Goal: Information Seeking & Learning: Compare options

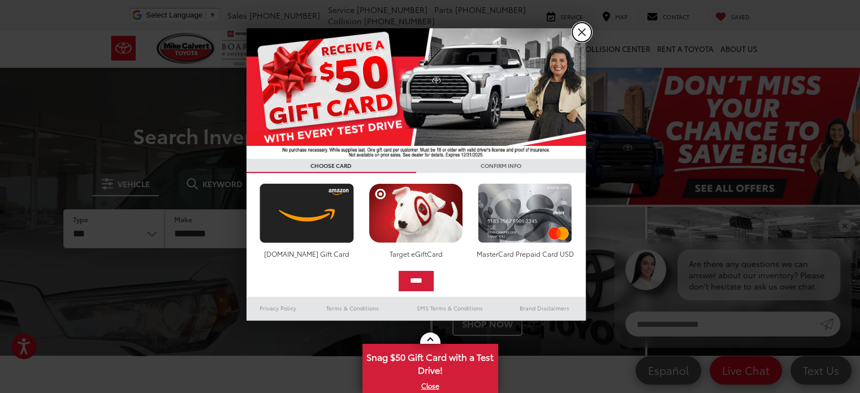
click at [578, 29] on link "X" at bounding box center [581, 32] width 19 height 19
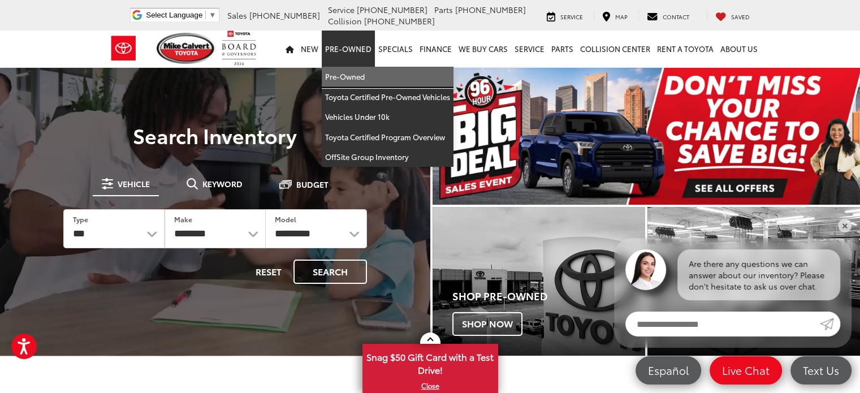
click at [346, 78] on link "Pre-Owned" at bounding box center [388, 77] width 132 height 20
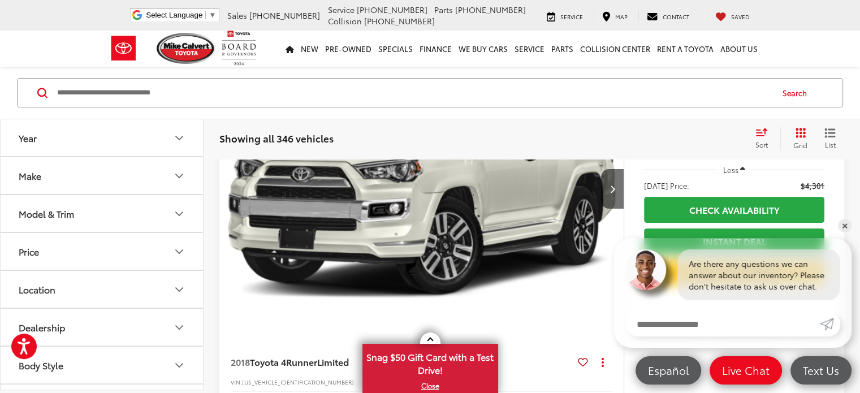
click at [184, 176] on icon "Make" at bounding box center [179, 176] width 14 height 14
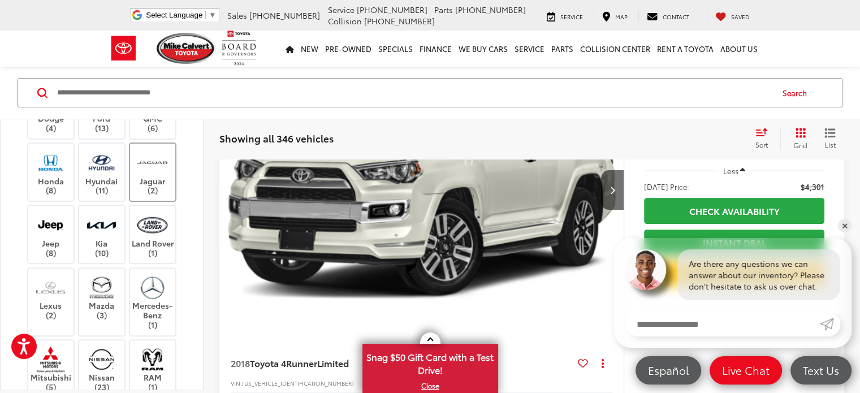
scroll to position [396, 0]
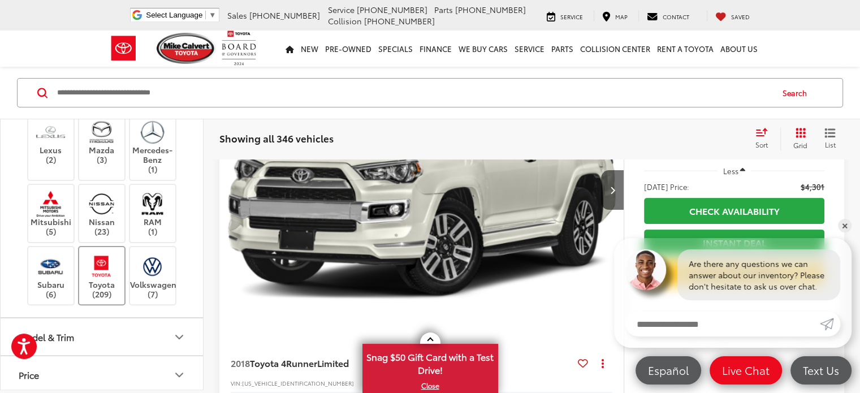
click at [110, 253] on img at bounding box center [101, 266] width 31 height 27
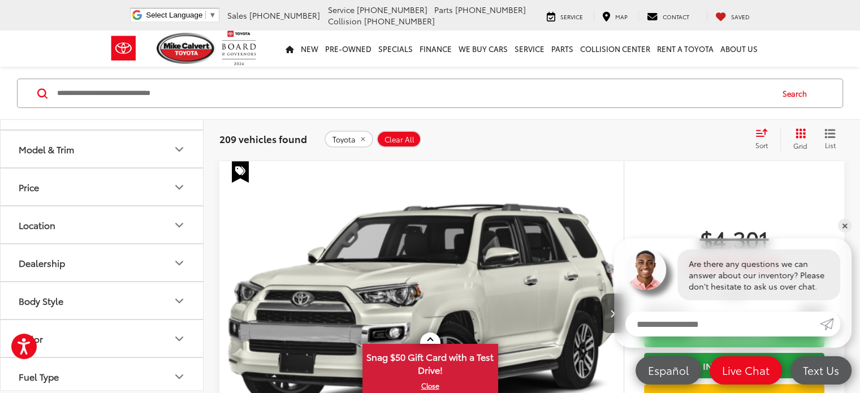
scroll to position [565, 0]
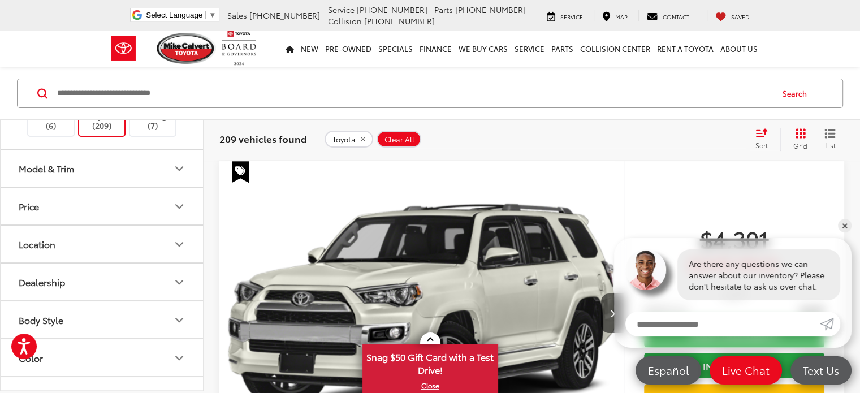
click at [179, 167] on icon "Model & Trim" at bounding box center [179, 168] width 7 height 3
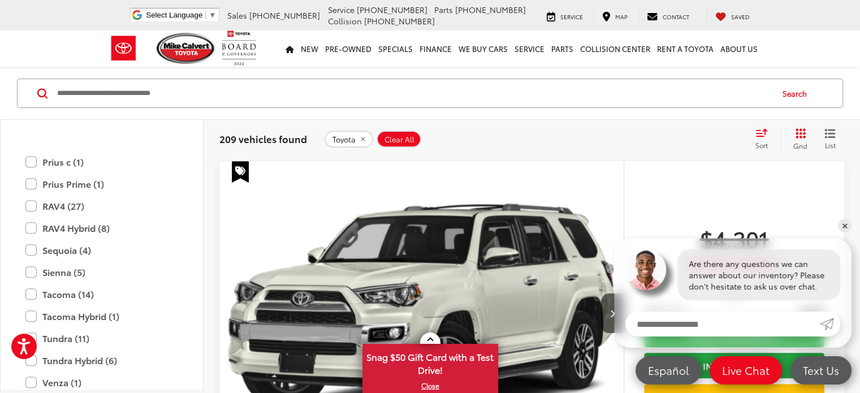
scroll to position [961, 0]
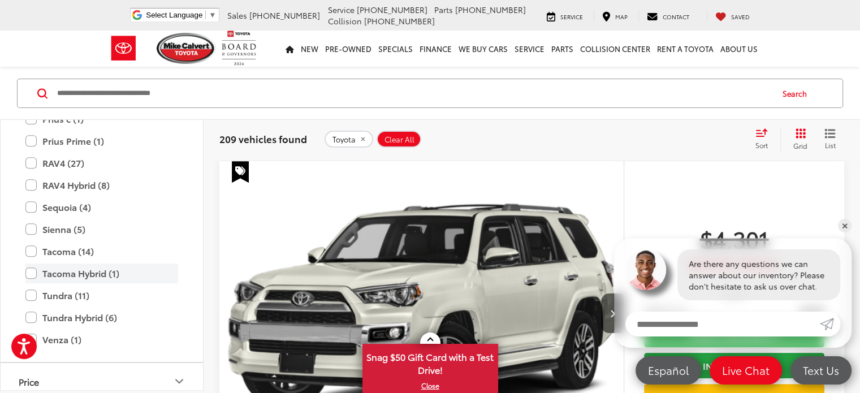
click at [27, 269] on label "Tacoma Hybrid (1)" at bounding box center [101, 273] width 153 height 20
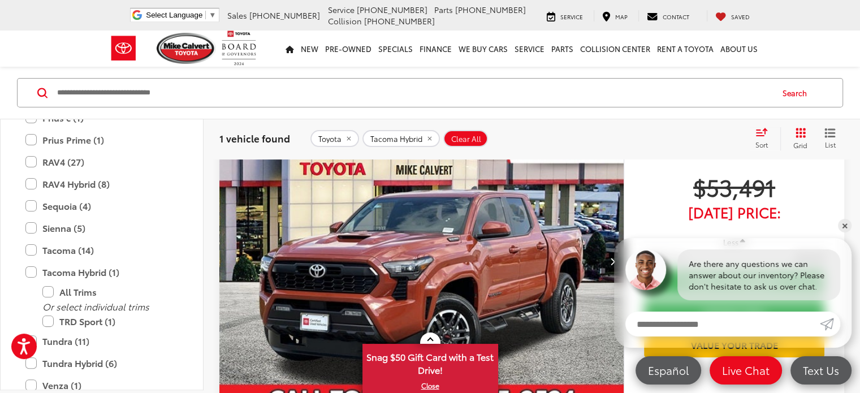
scroll to position [215, 0]
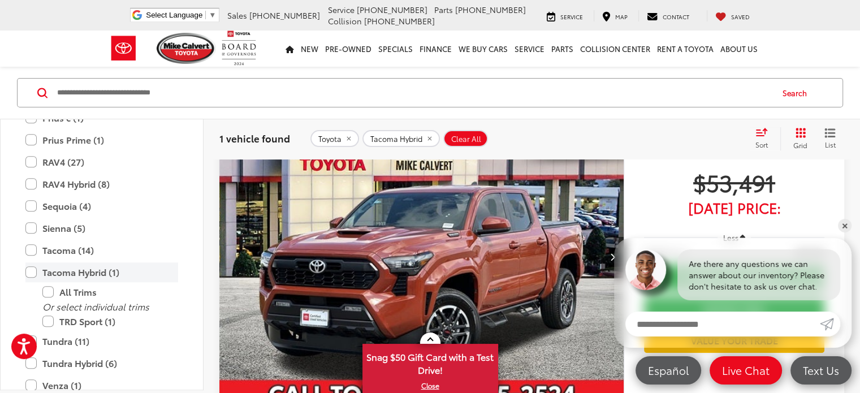
click at [28, 270] on label "Tacoma Hybrid (1)" at bounding box center [101, 272] width 153 height 20
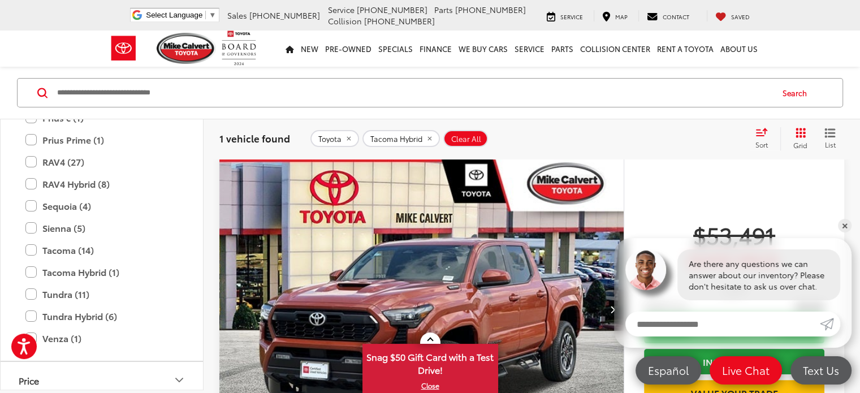
scroll to position [158, 0]
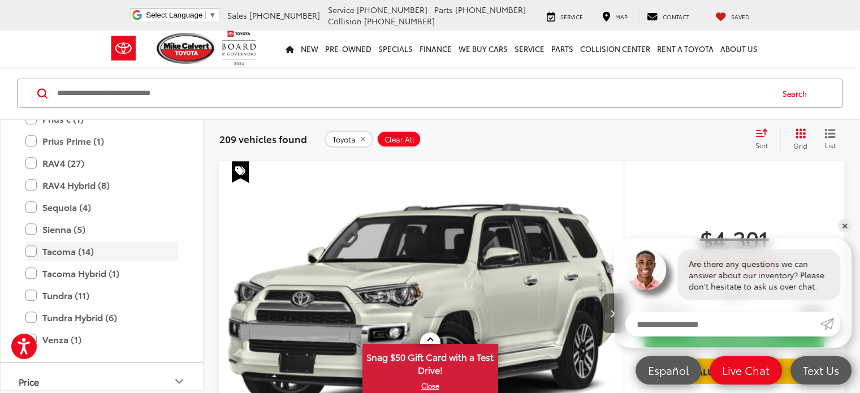
click at [29, 248] on label "Tacoma (14)" at bounding box center [101, 251] width 153 height 20
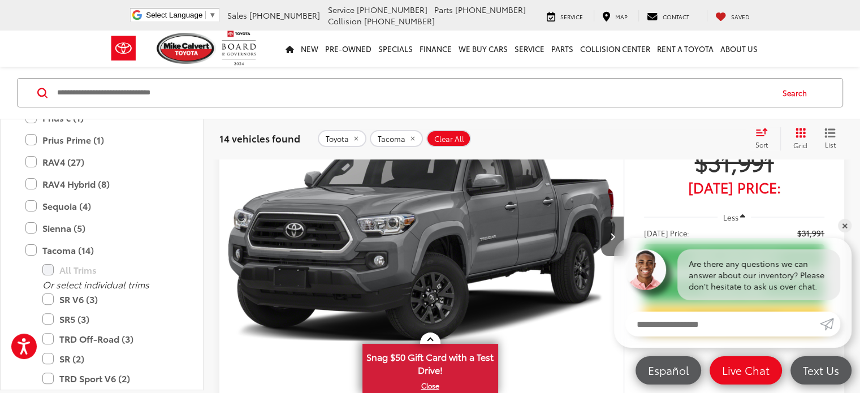
scroll to position [328, 0]
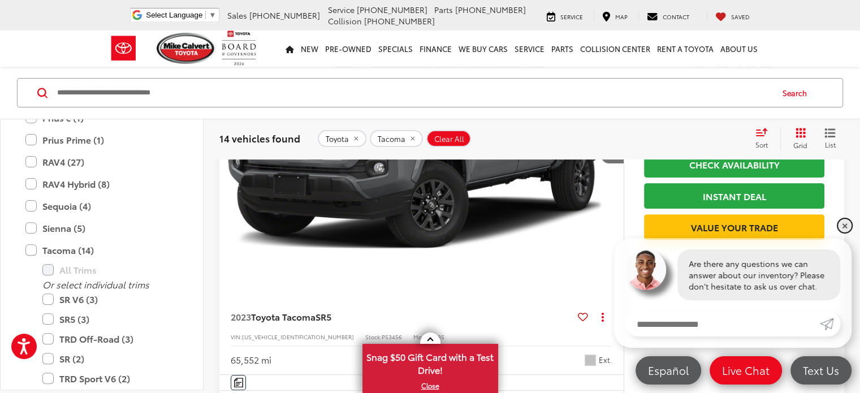
click at [850, 224] on link "✕" at bounding box center [845, 226] width 14 height 14
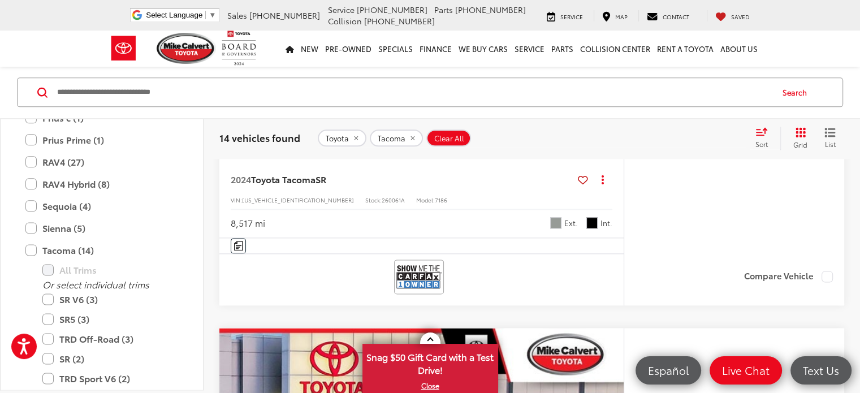
scroll to position [1345, 0]
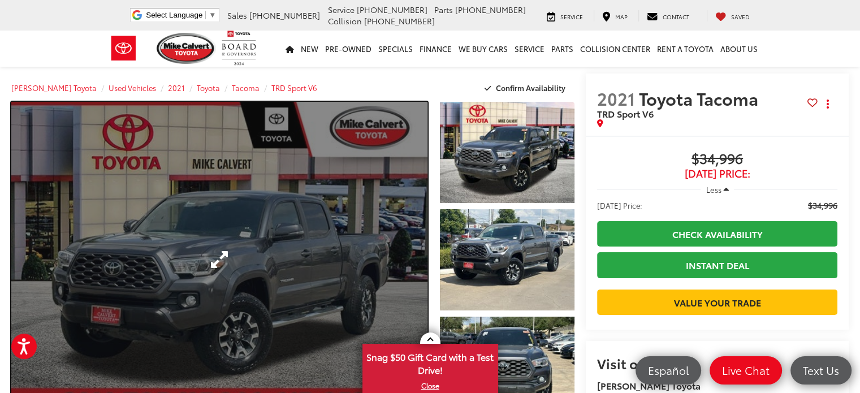
click at [300, 213] on link "Expand Photo 0" at bounding box center [219, 259] width 416 height 315
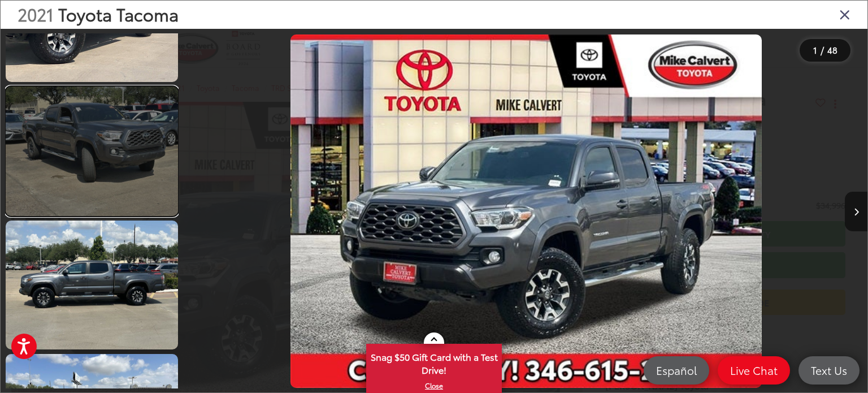
click at [124, 149] on link at bounding box center [92, 150] width 172 height 129
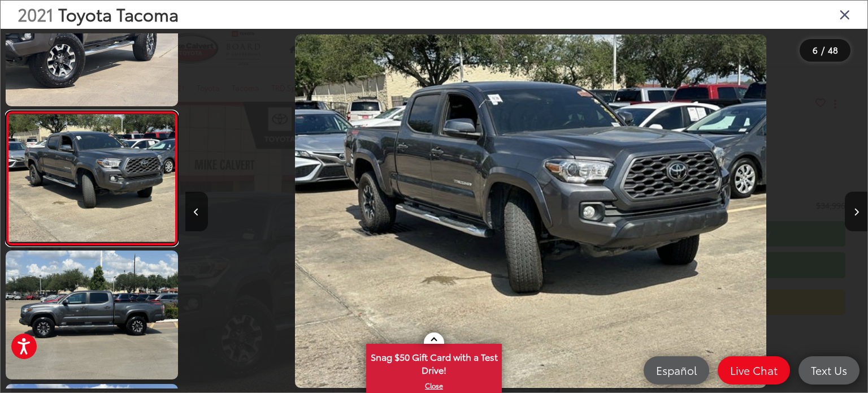
scroll to position [0, 3412]
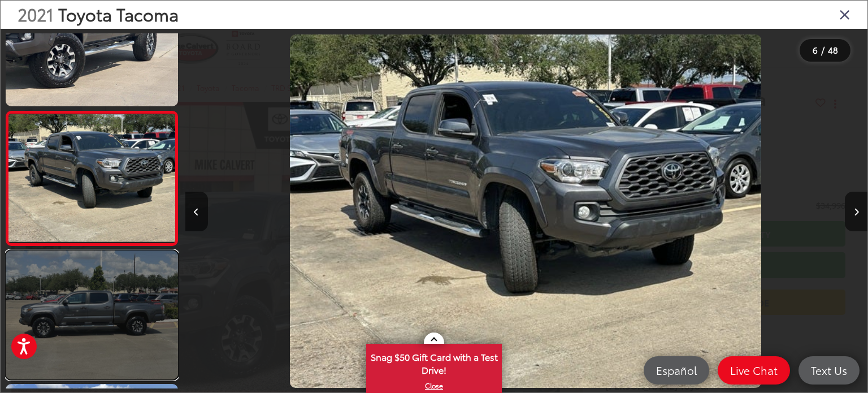
click at [118, 280] on link at bounding box center [92, 314] width 172 height 129
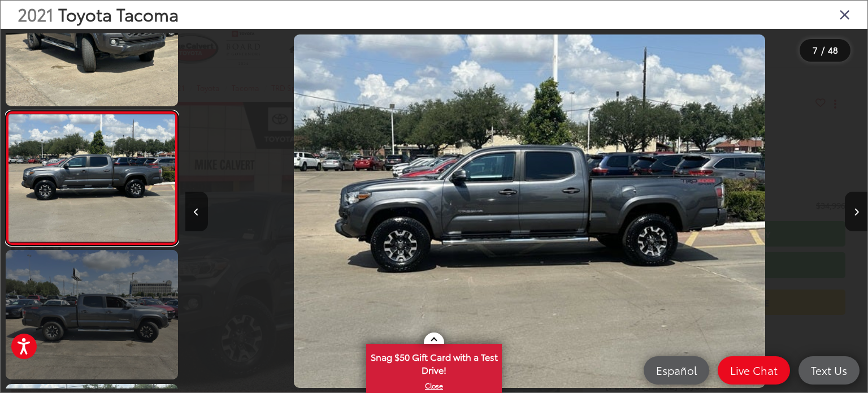
scroll to position [0, 4094]
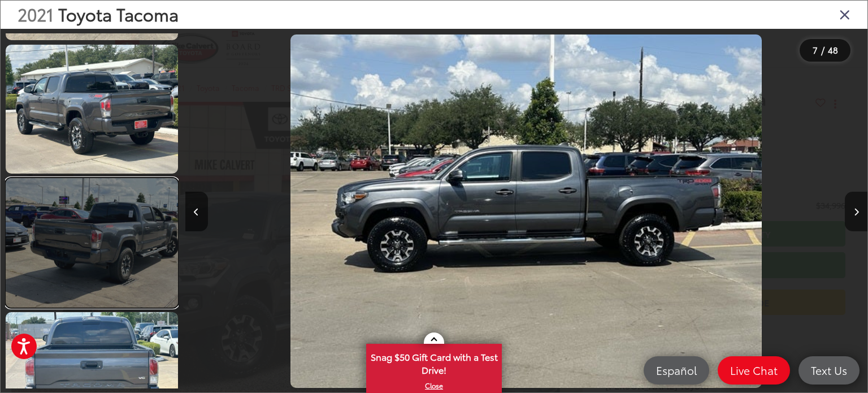
click at [120, 217] on link at bounding box center [92, 242] width 172 height 129
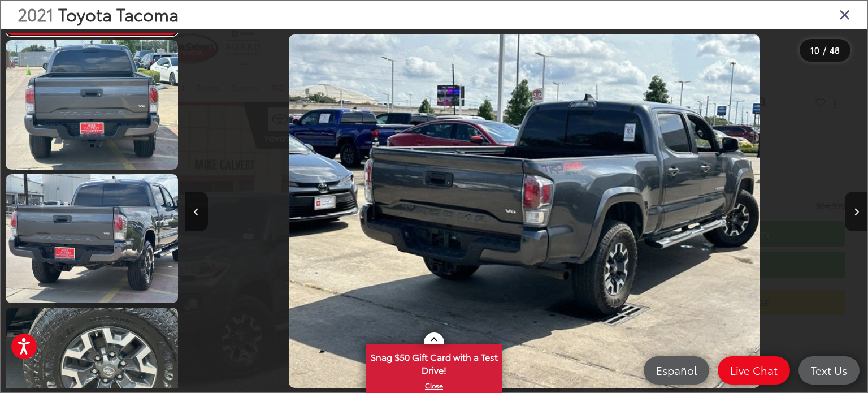
scroll to position [1409, 0]
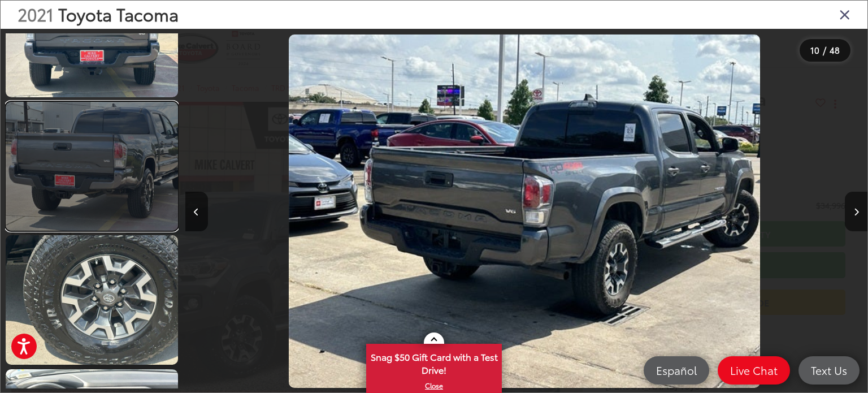
click at [122, 190] on link at bounding box center [92, 166] width 172 height 129
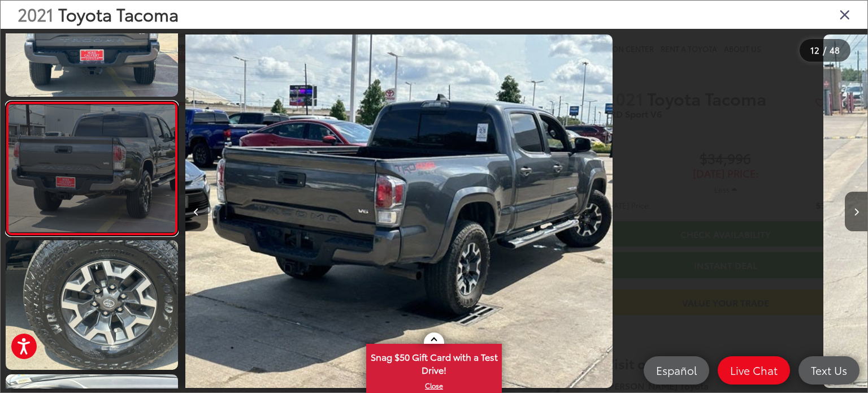
scroll to position [1394, 0]
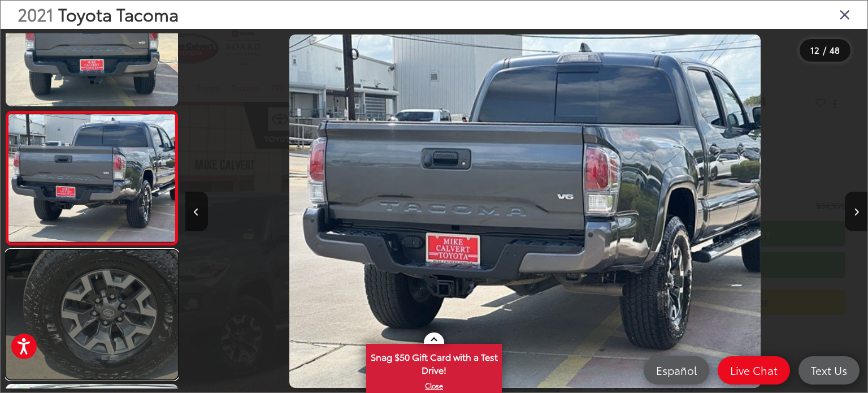
click at [123, 263] on link at bounding box center [92, 314] width 172 height 129
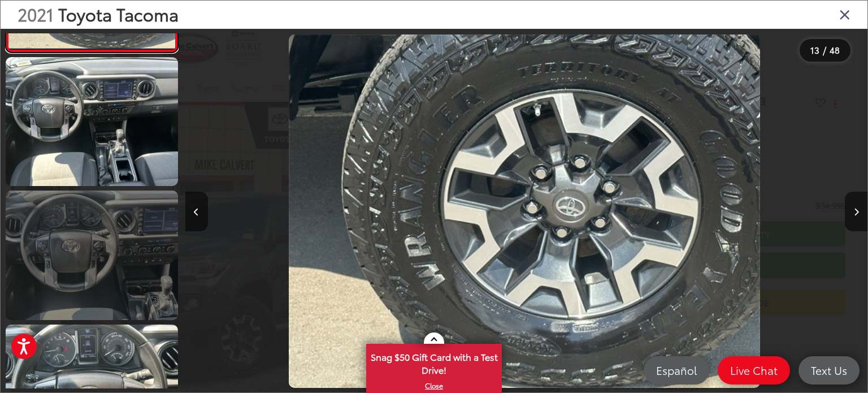
scroll to position [1754, 0]
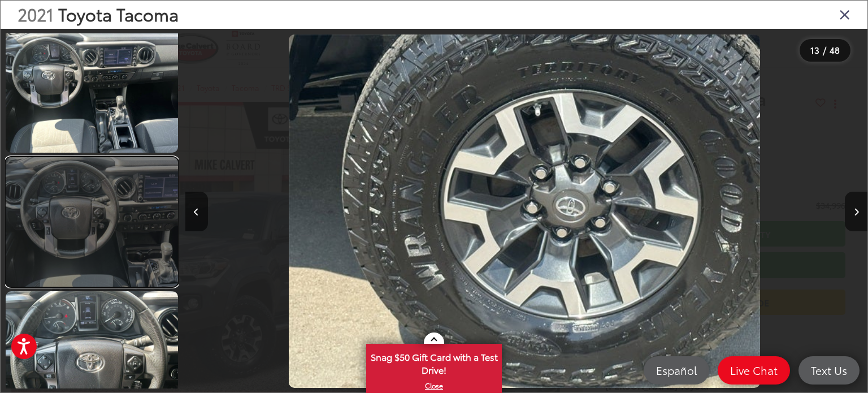
click at [101, 212] on link at bounding box center [92, 221] width 172 height 129
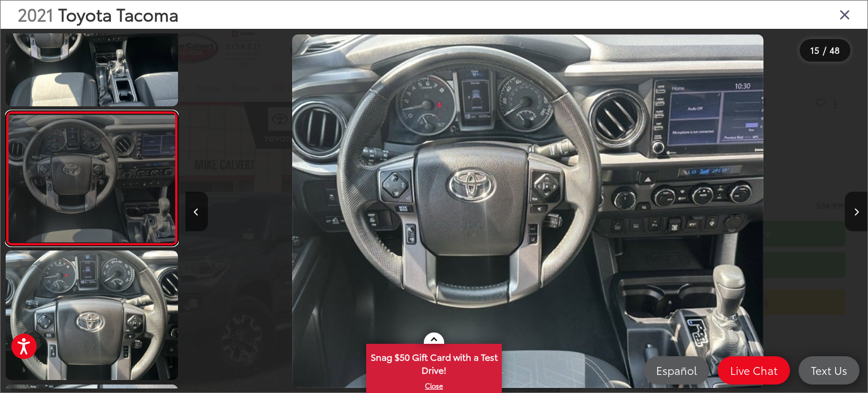
scroll to position [0, 9555]
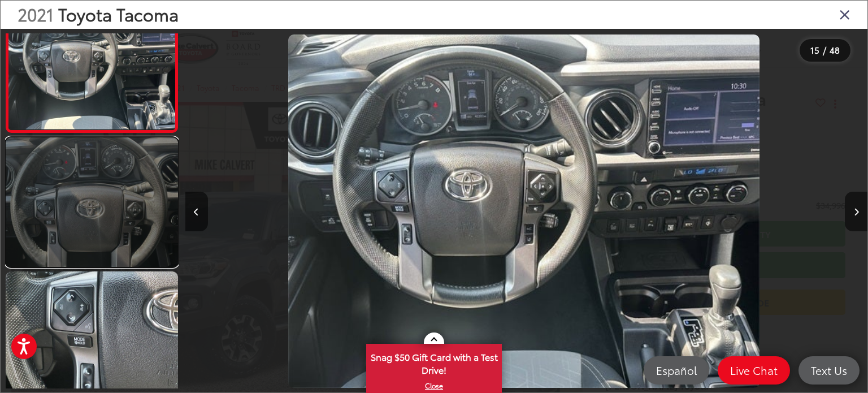
click at [111, 185] on link at bounding box center [92, 201] width 172 height 129
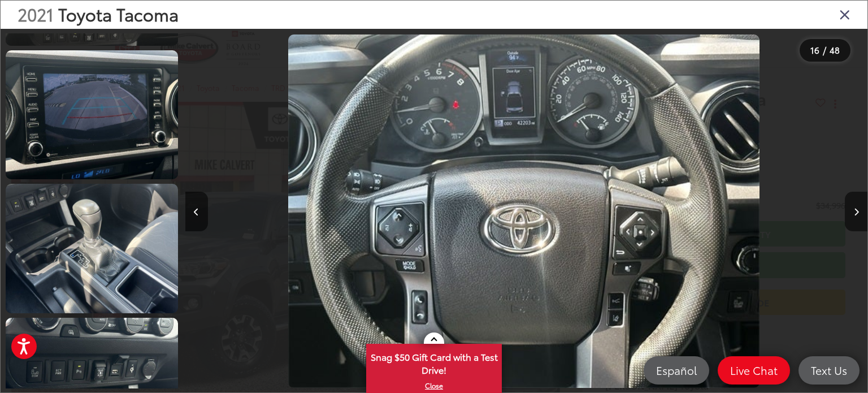
scroll to position [0, 0]
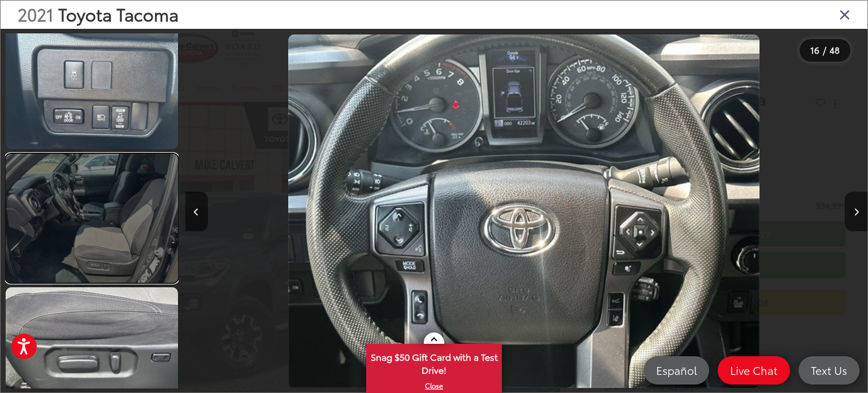
click at [133, 216] on link at bounding box center [92, 218] width 172 height 129
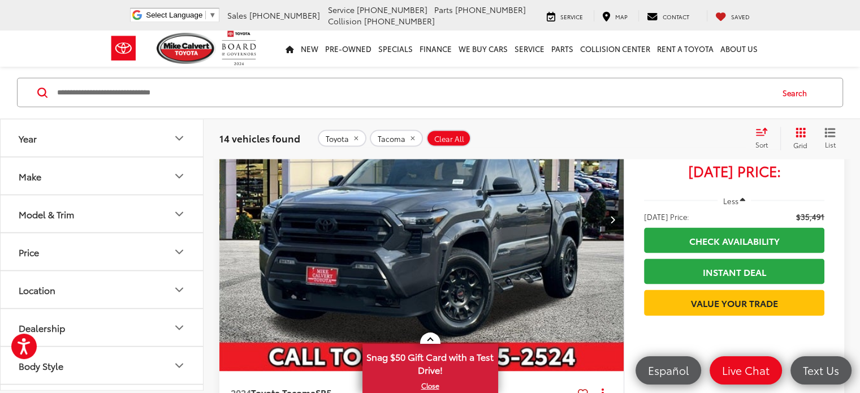
scroll to position [2136, 0]
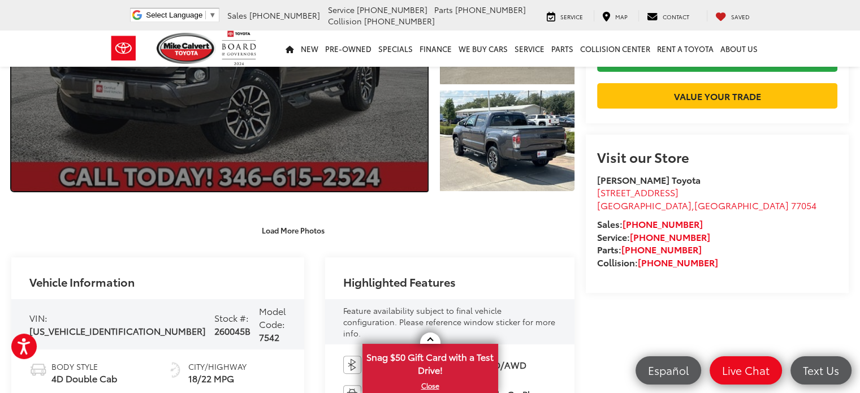
click at [236, 127] on link "Expand Photo 0" at bounding box center [219, 33] width 416 height 315
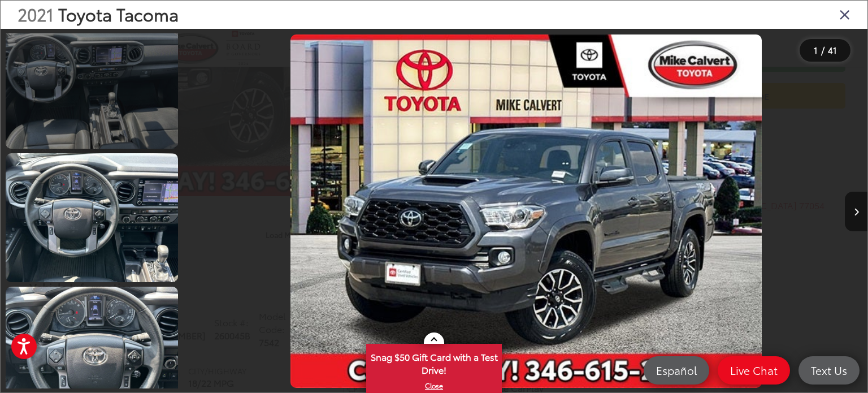
scroll to position [1017, 0]
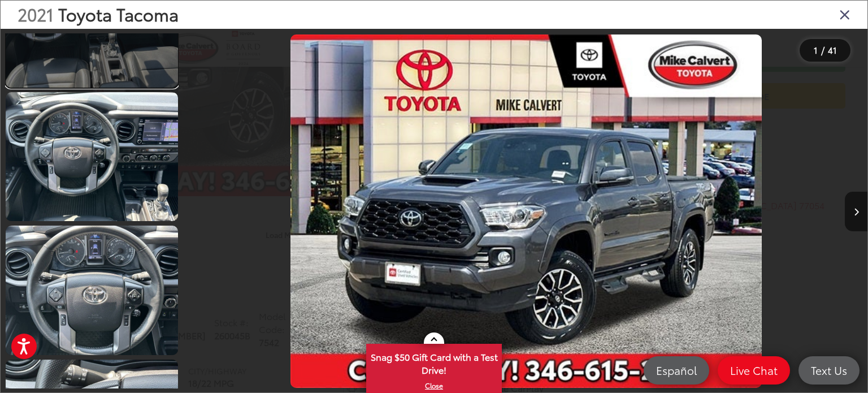
click at [120, 72] on link at bounding box center [92, 22] width 172 height 129
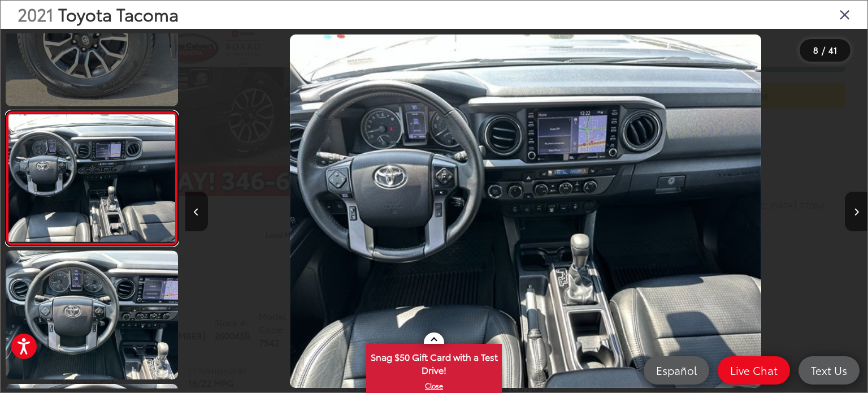
scroll to position [0, 4777]
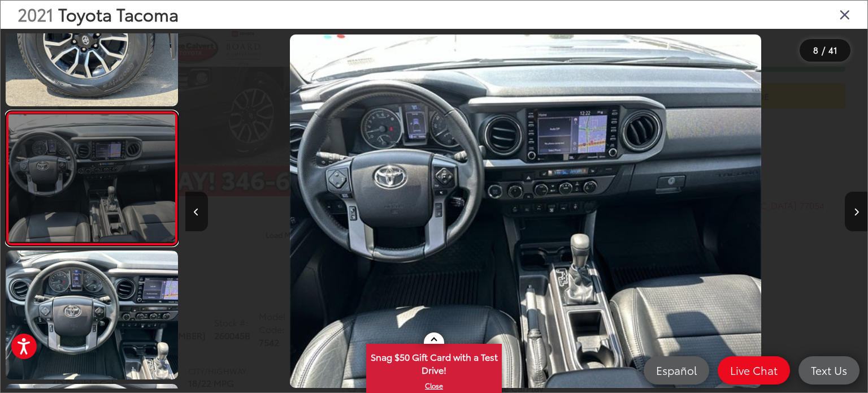
click at [90, 190] on link at bounding box center [92, 178] width 172 height 135
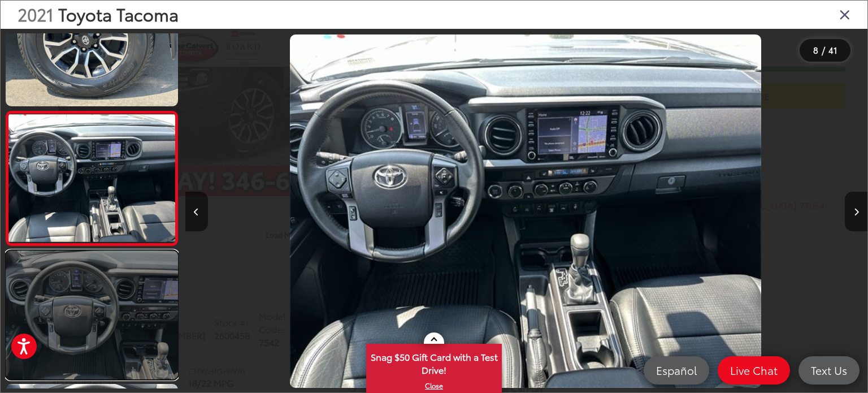
click at [93, 280] on link at bounding box center [92, 314] width 172 height 129
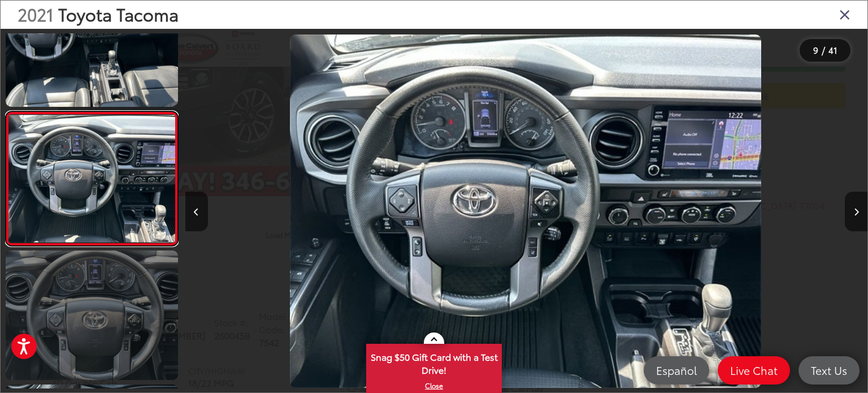
scroll to position [0, 5460]
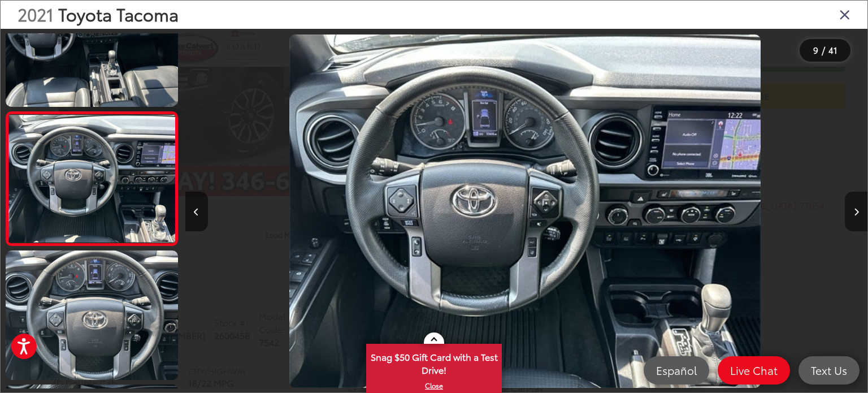
click at [846, 201] on button "Next image" at bounding box center [856, 212] width 23 height 40
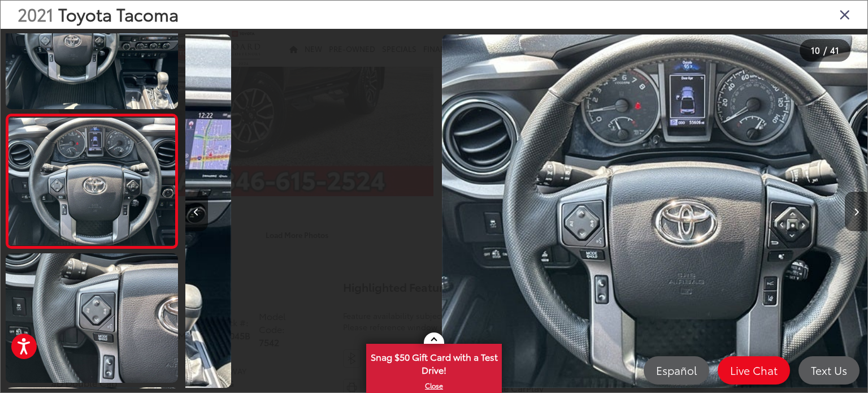
scroll to position [1126, 0]
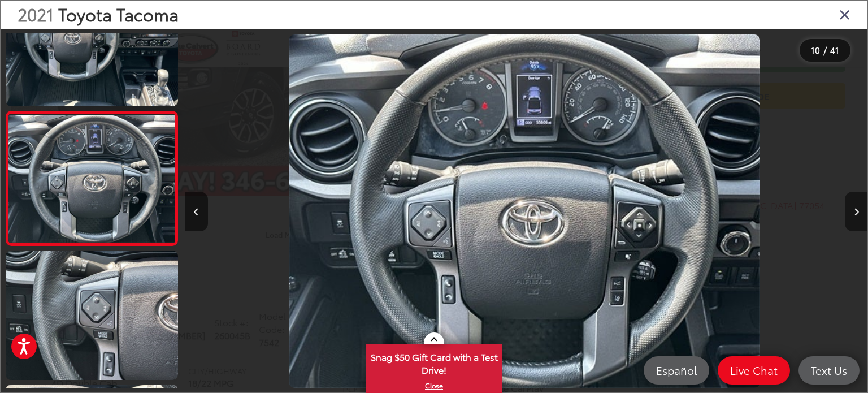
click at [846, 201] on button "Next image" at bounding box center [856, 212] width 23 height 40
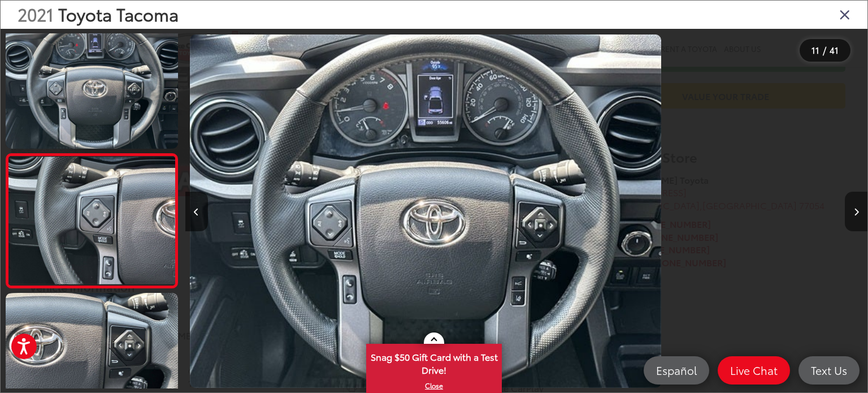
scroll to position [1261, 0]
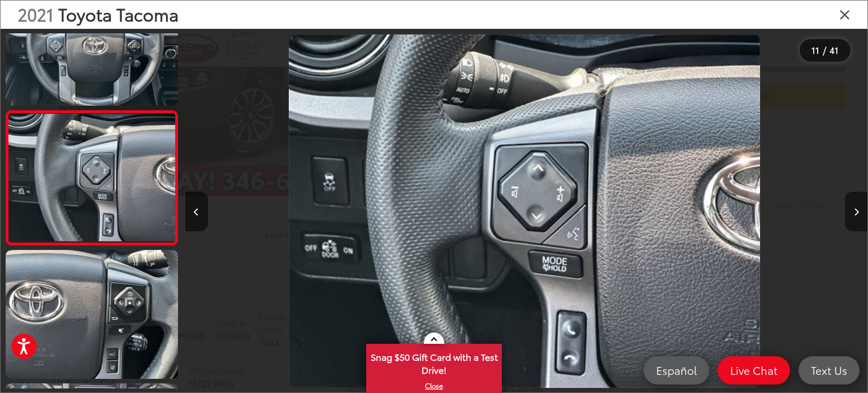
click at [847, 201] on button "Next image" at bounding box center [856, 212] width 23 height 40
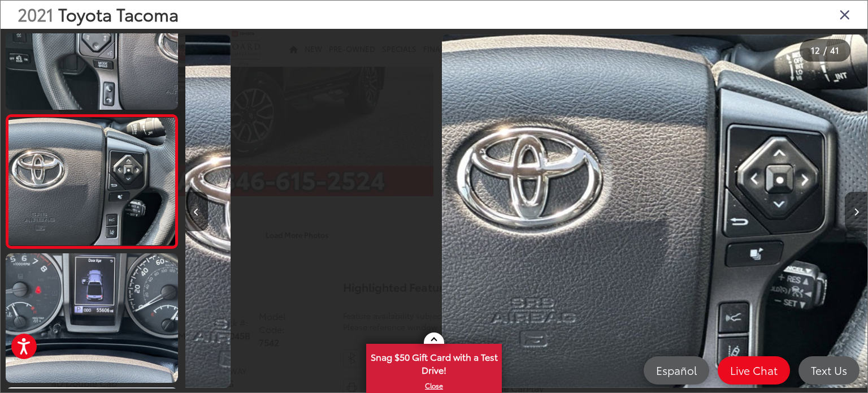
scroll to position [1394, 0]
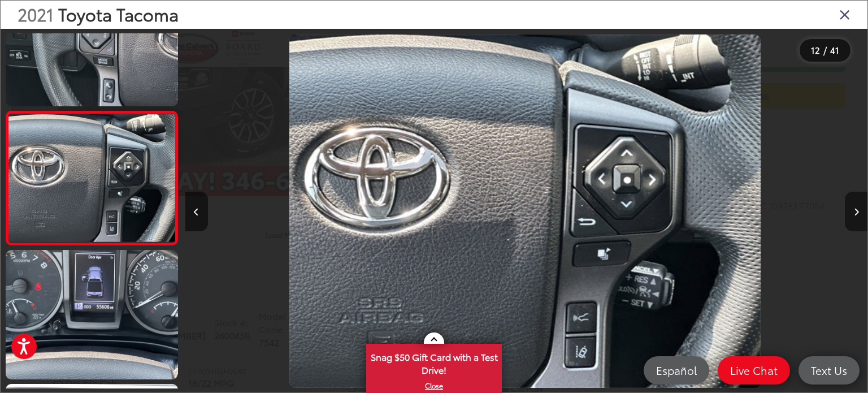
click at [847, 201] on button "Next image" at bounding box center [856, 212] width 23 height 40
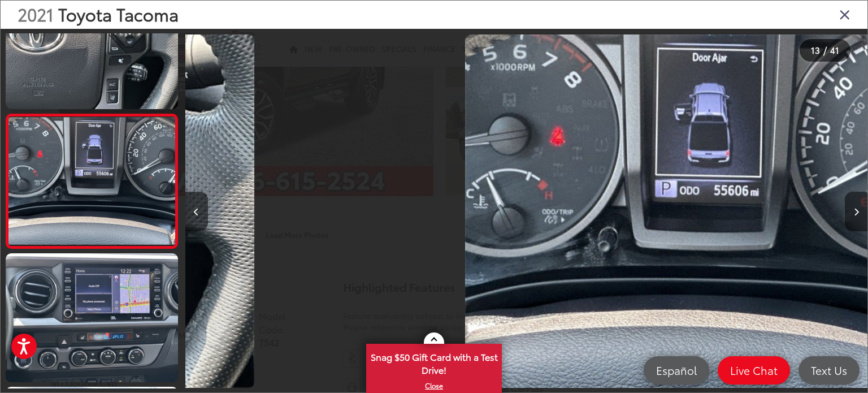
scroll to position [1528, 0]
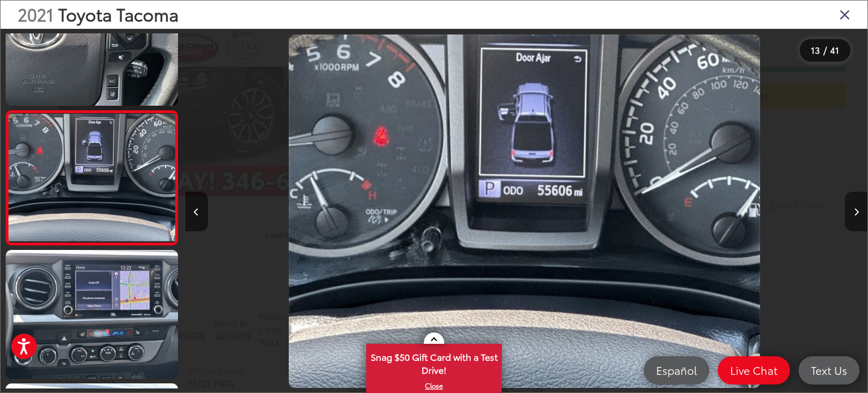
click at [847, 201] on button "Next image" at bounding box center [856, 212] width 23 height 40
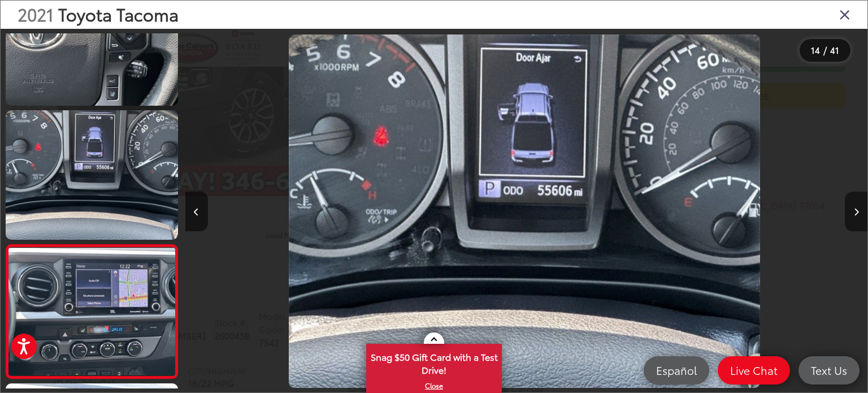
scroll to position [0, 0]
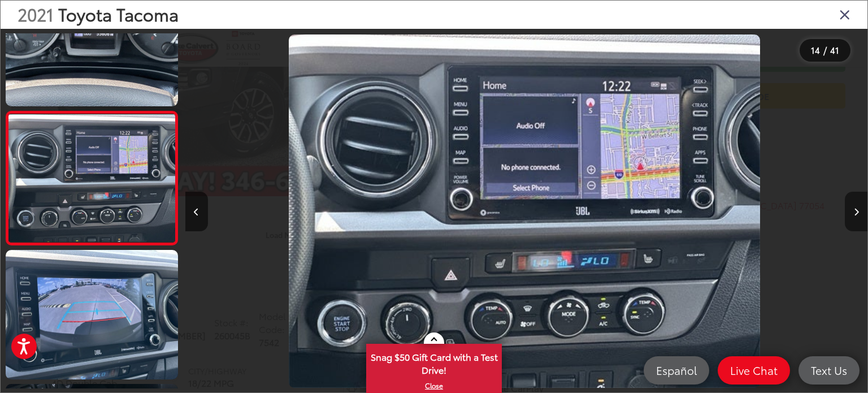
click at [848, 201] on button "Next image" at bounding box center [856, 212] width 23 height 40
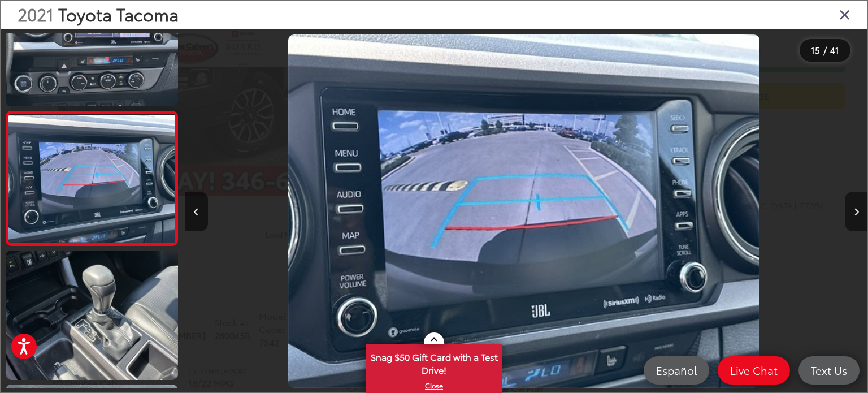
click at [848, 201] on button "Next image" at bounding box center [856, 212] width 23 height 40
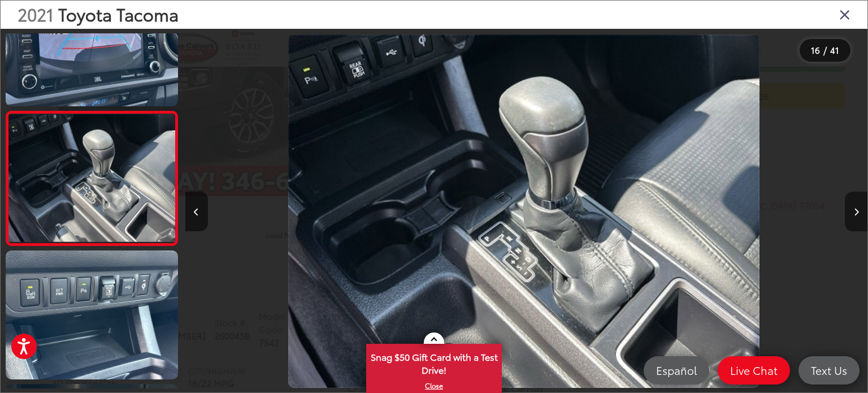
click at [848, 201] on button "Next image" at bounding box center [856, 212] width 23 height 40
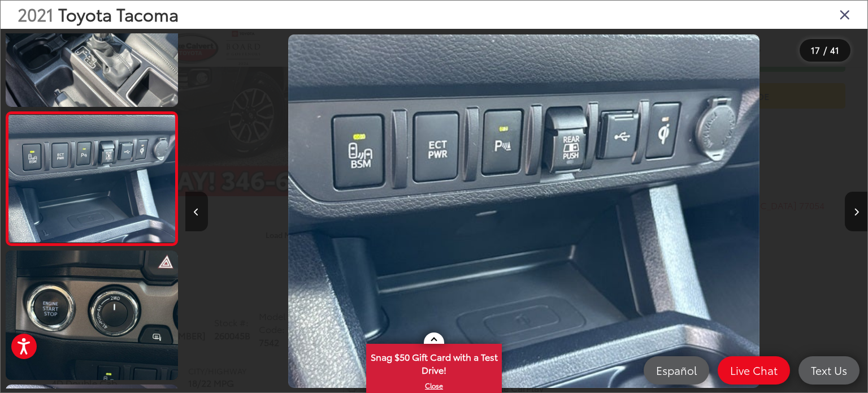
click at [191, 207] on button "Previous image" at bounding box center [196, 212] width 23 height 40
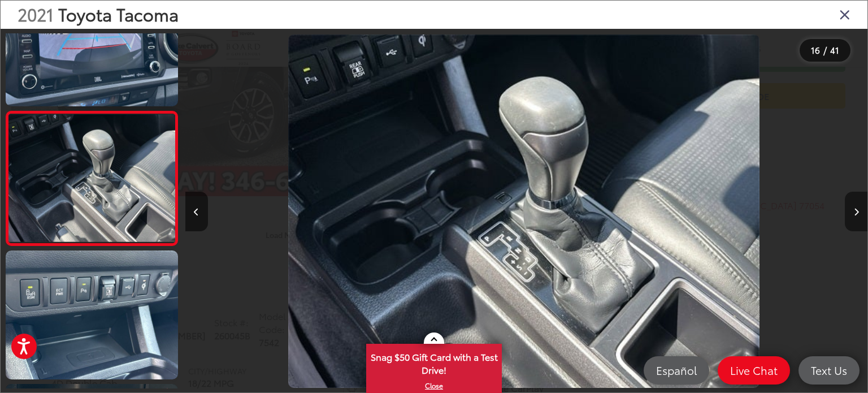
click at [851, 207] on button "Next image" at bounding box center [856, 212] width 23 height 40
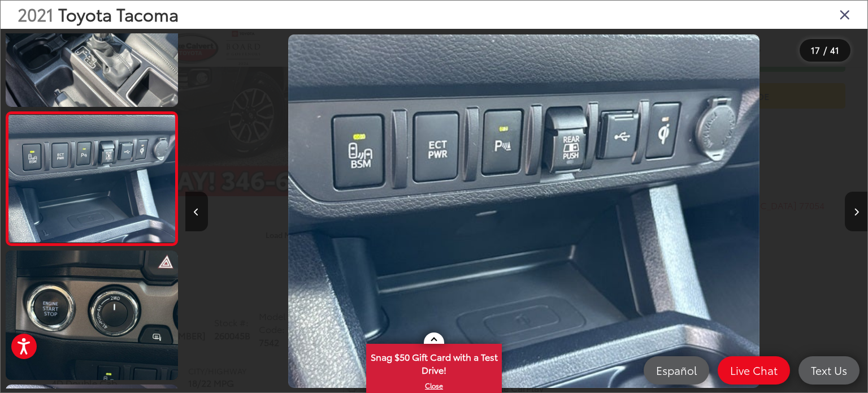
click at [851, 207] on button "Next image" at bounding box center [856, 212] width 23 height 40
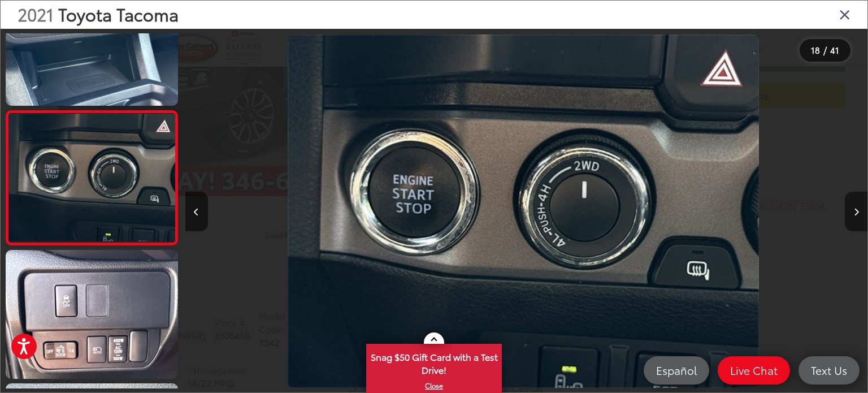
click at [851, 207] on button "Next image" at bounding box center [856, 212] width 23 height 40
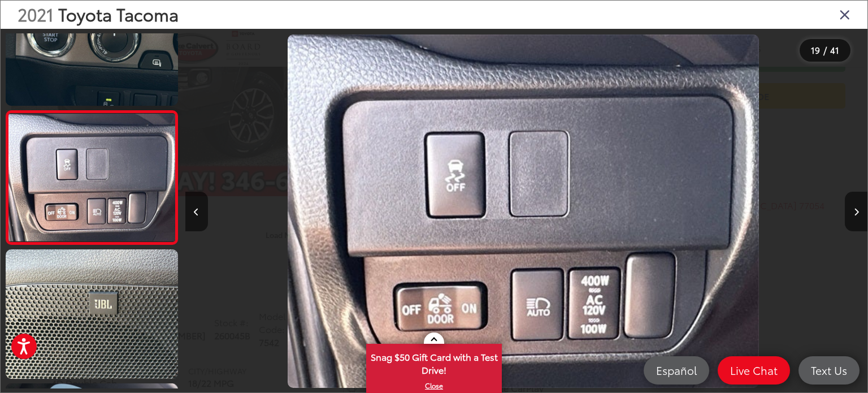
click at [848, 8] on icon "Close gallery" at bounding box center [844, 14] width 11 height 15
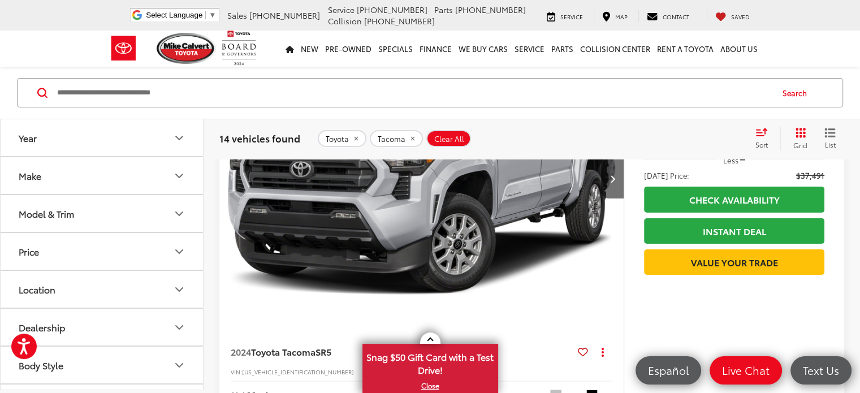
scroll to position [4002, 0]
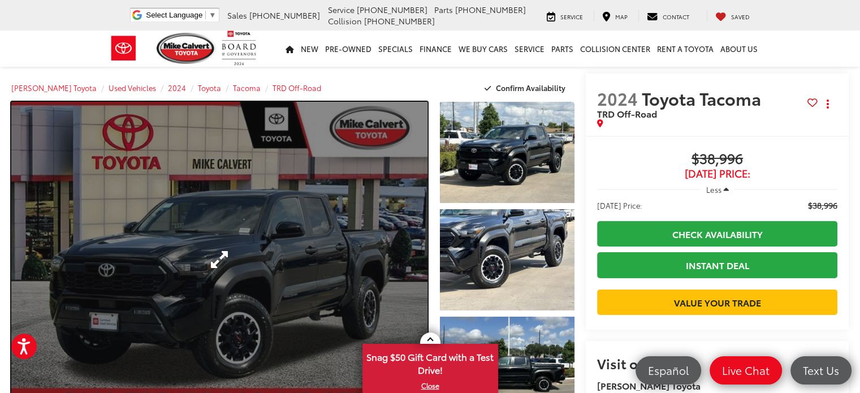
click at [219, 246] on link "Expand Photo 0" at bounding box center [219, 259] width 416 height 315
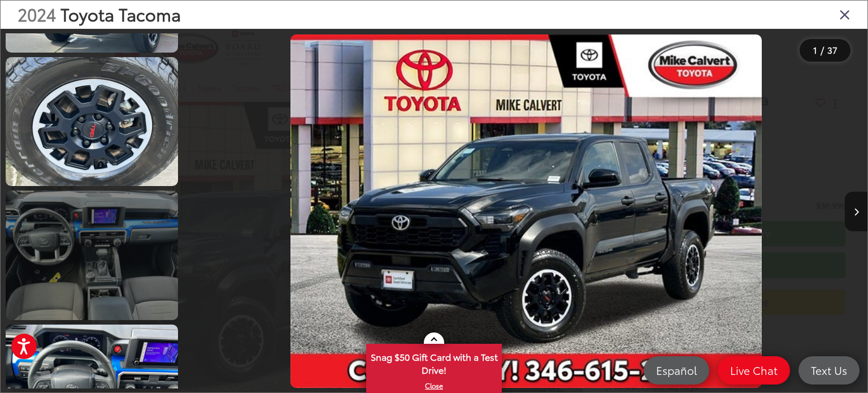
scroll to position [791, 0]
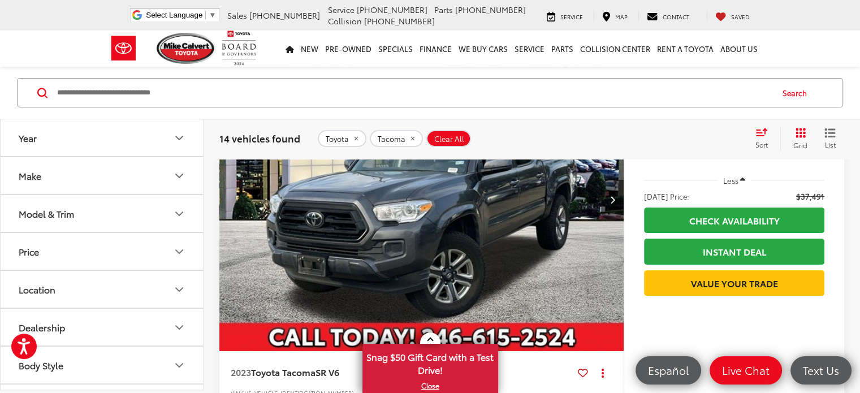
scroll to position [4455, 0]
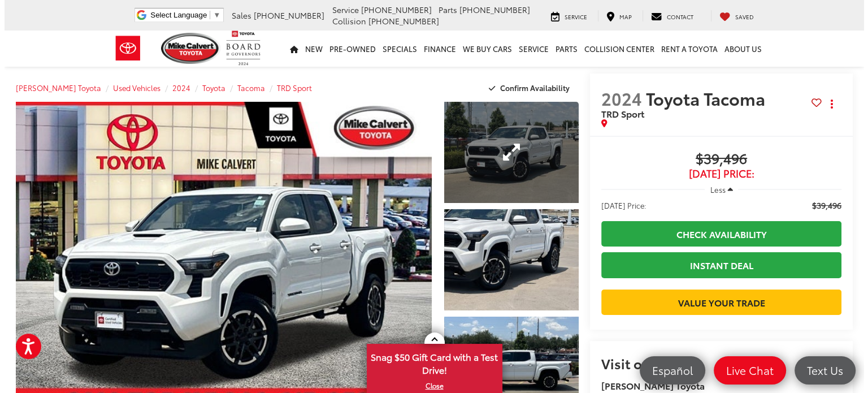
scroll to position [113, 0]
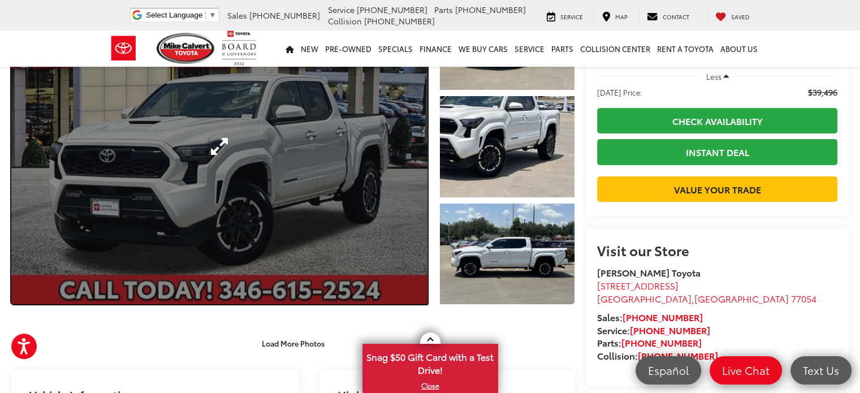
click at [271, 158] on link "Expand Photo 0" at bounding box center [219, 146] width 416 height 315
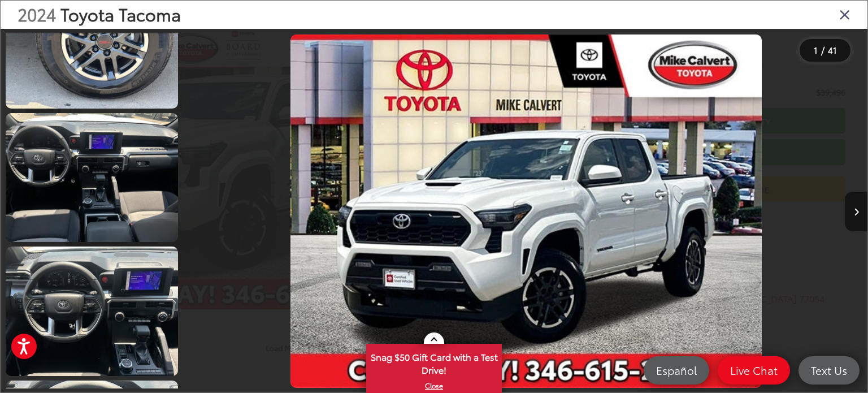
scroll to position [1017, 0]
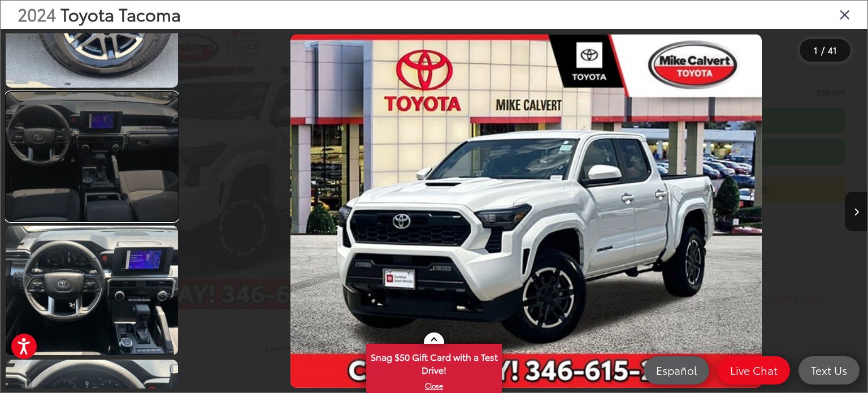
click at [90, 173] on link at bounding box center [92, 156] width 172 height 129
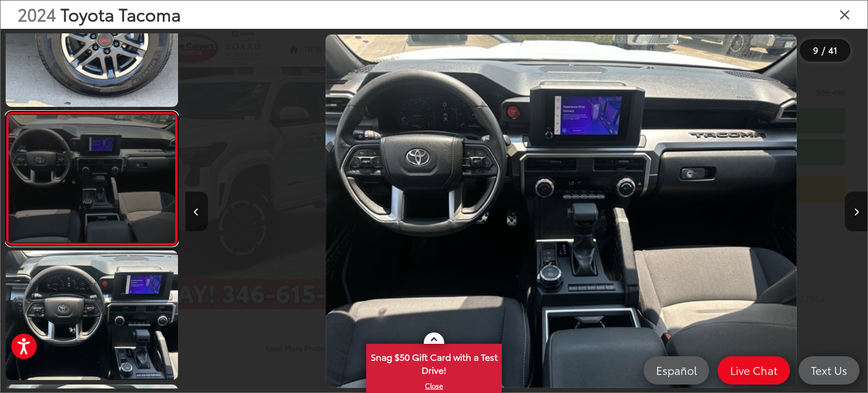
scroll to position [0, 5460]
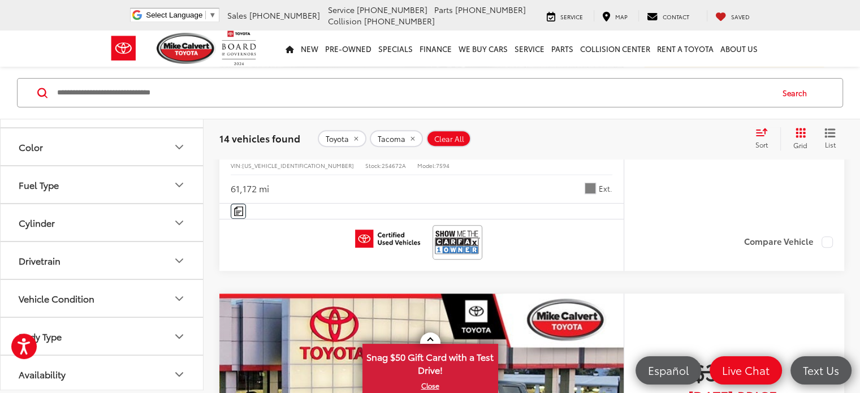
scroll to position [4736, 0]
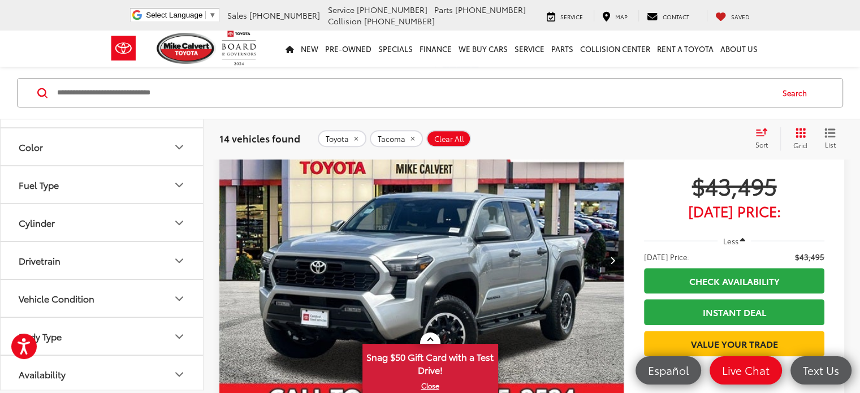
scroll to position [893, 0]
